Goal: Task Accomplishment & Management: Complete application form

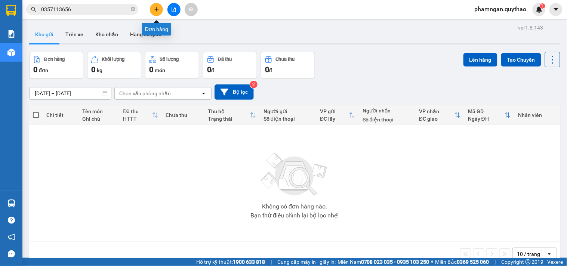
click at [154, 10] on icon "plus" at bounding box center [156, 9] width 5 height 5
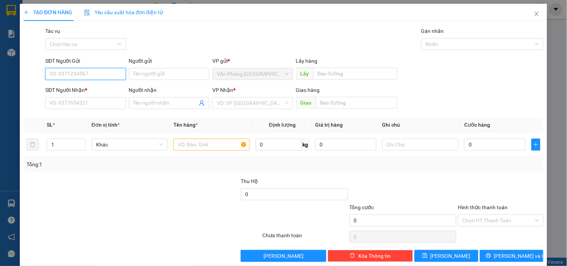
click at [100, 75] on input "SĐT Người Gửi" at bounding box center [85, 74] width 80 height 12
type input "0392462147"
click at [106, 89] on div "0392462147" at bounding box center [84, 89] width 71 height 8
type input "0963073238"
type input "QUỲNH"
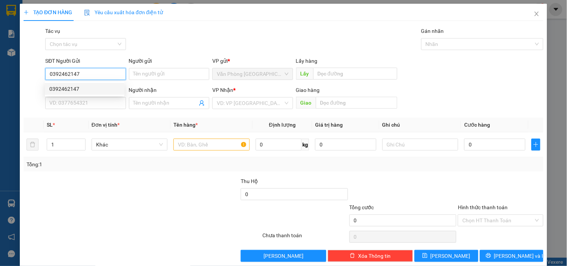
type input "CX EABAR"
type input "0392462147"
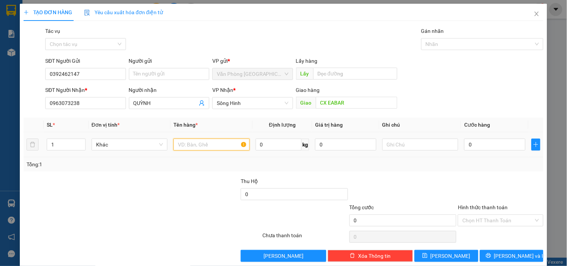
click at [188, 145] on input "text" at bounding box center [211, 145] width 76 height 12
type input "1 BỌC ĐEN"
click at [476, 141] on input "0" at bounding box center [494, 145] width 61 height 12
type input "5"
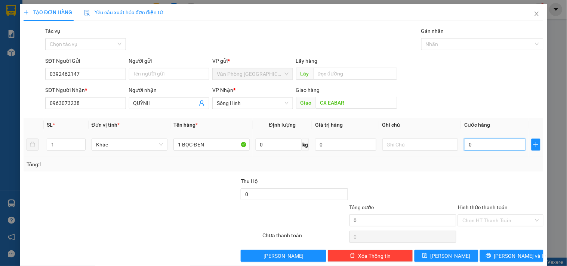
type input "5"
type input "50"
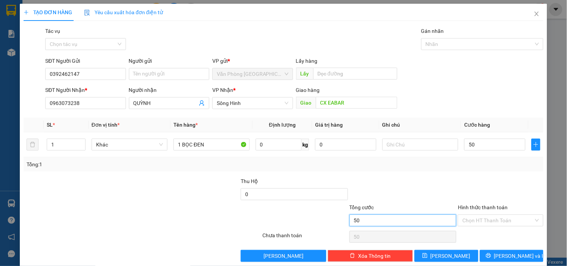
type input "50.000"
click at [411, 218] on input "50.000" at bounding box center [402, 221] width 107 height 12
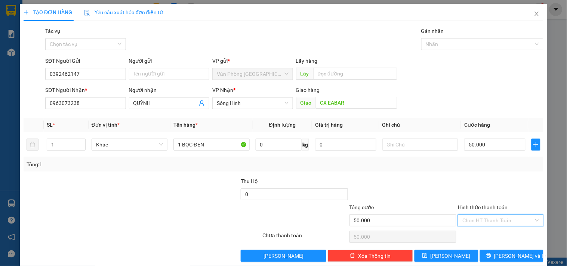
click at [477, 218] on input "Hình thức thanh toán" at bounding box center [497, 220] width 71 height 11
click at [478, 179] on div "Tại văn phòng" at bounding box center [495, 182] width 75 height 8
type input "0"
click at [501, 258] on span "[PERSON_NAME] và In" at bounding box center [520, 256] width 52 height 8
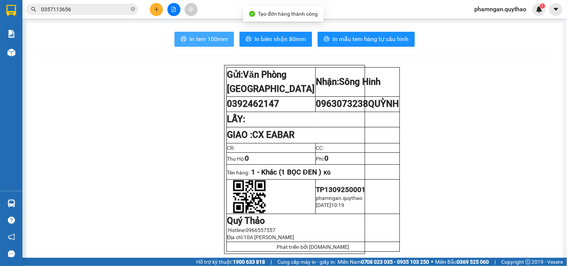
drag, startPoint x: 204, startPoint y: 31, endPoint x: 151, endPoint y: 34, distance: 53.5
click at [202, 33] on button "In tem 100mm" at bounding box center [204, 39] width 59 height 15
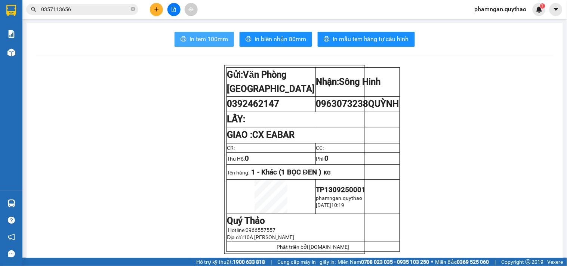
click at [200, 34] on button "In tem 100mm" at bounding box center [204, 39] width 59 height 15
click at [155, 13] on button at bounding box center [156, 9] width 13 height 13
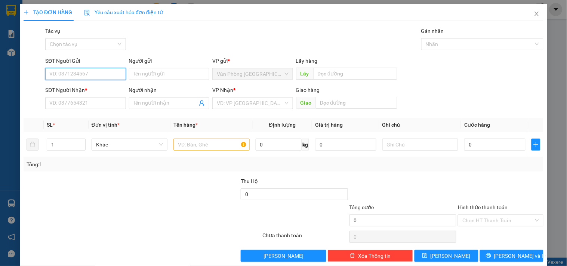
click at [83, 73] on input "SĐT Người Gửi" at bounding box center [85, 74] width 80 height 12
type input "0962506902"
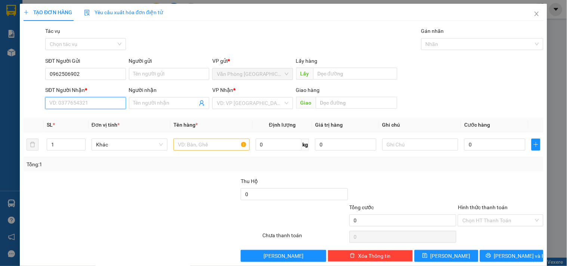
click at [90, 98] on input "SĐT Người Nhận *" at bounding box center [85, 103] width 80 height 12
type input "0973769362"
click at [220, 100] on input "search" at bounding box center [250, 103] width 66 height 11
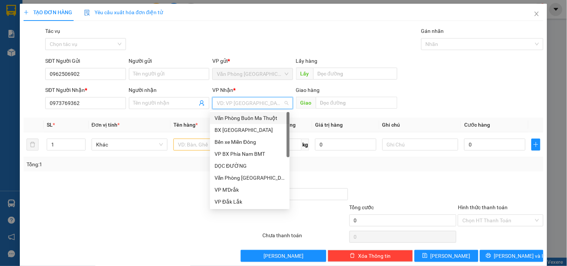
click at [253, 118] on div "Văn Phòng Buôn Ma Thuột" at bounding box center [250, 118] width 71 height 8
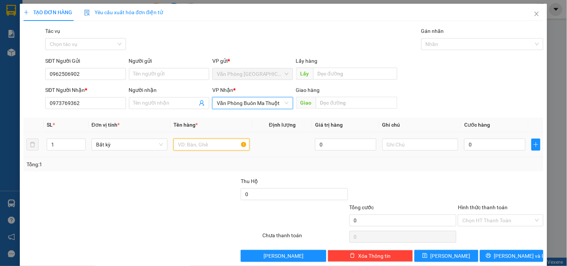
click at [203, 146] on input "text" at bounding box center [211, 145] width 76 height 12
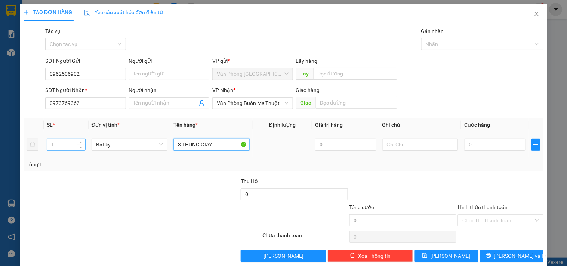
type input "3 THÙNG GIẤY"
click at [74, 144] on input "1" at bounding box center [66, 144] width 38 height 11
type input "3"
click at [479, 146] on input "0" at bounding box center [494, 145] width 61 height 12
type input "1"
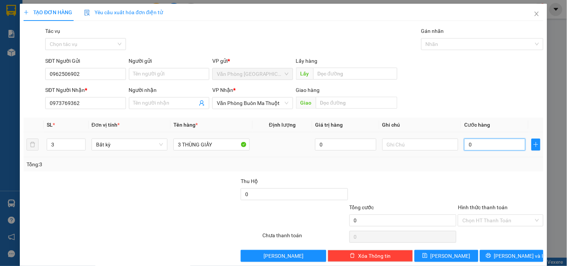
type input "1"
type input "15"
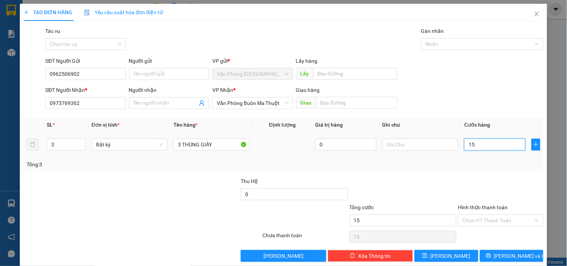
type input "150"
type input "150.000"
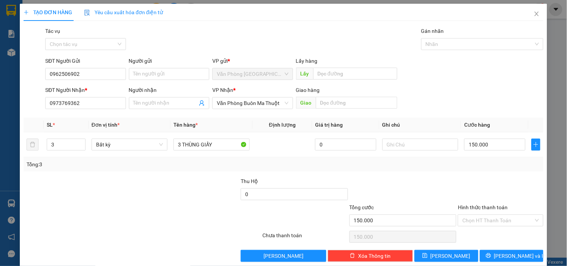
click at [427, 213] on div "Tổng cước" at bounding box center [402, 208] width 107 height 11
click at [492, 218] on input "Hình thức thanh toán" at bounding box center [497, 220] width 71 height 11
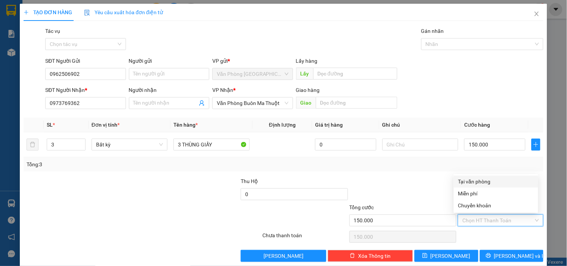
click at [493, 185] on div "Tại văn phòng" at bounding box center [495, 182] width 75 height 8
type input "0"
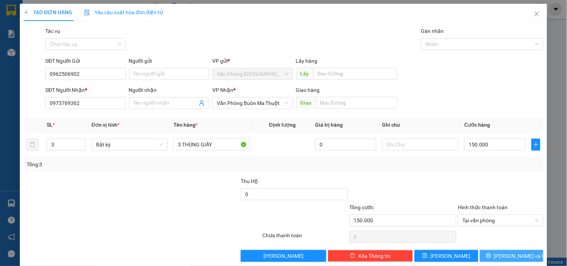
click at [490, 256] on button "[PERSON_NAME] và In" at bounding box center [512, 256] width 64 height 12
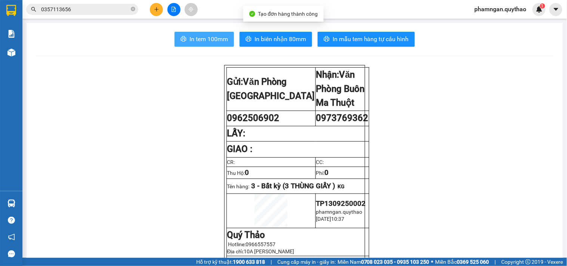
click at [183, 36] on button "In tem 100mm" at bounding box center [204, 39] width 59 height 15
